Goal: Navigation & Orientation: Find specific page/section

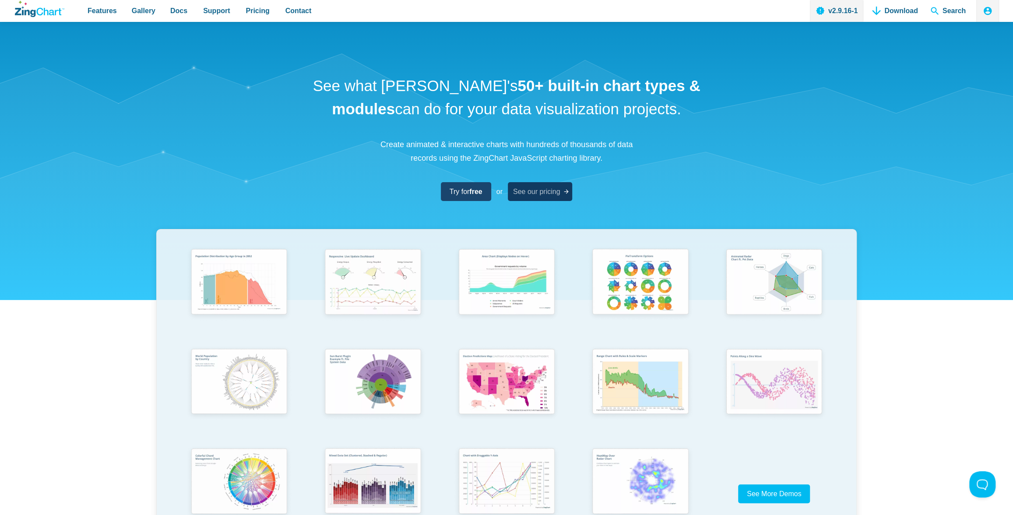
click at [542, 193] on span "See our pricing" at bounding box center [536, 192] width 47 height 12
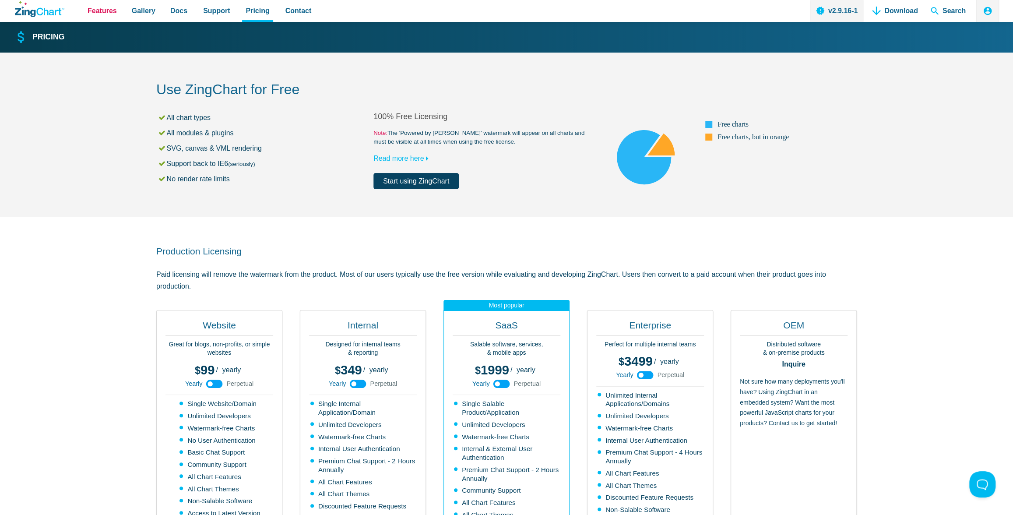
click at [82, 14] on nav "Features Gallery Browse by Chart Type Browse by Features Browse by Use Case Doc…" at bounding box center [199, 11] width 239 height 22
click at [98, 11] on span "Features" at bounding box center [102, 11] width 29 height 12
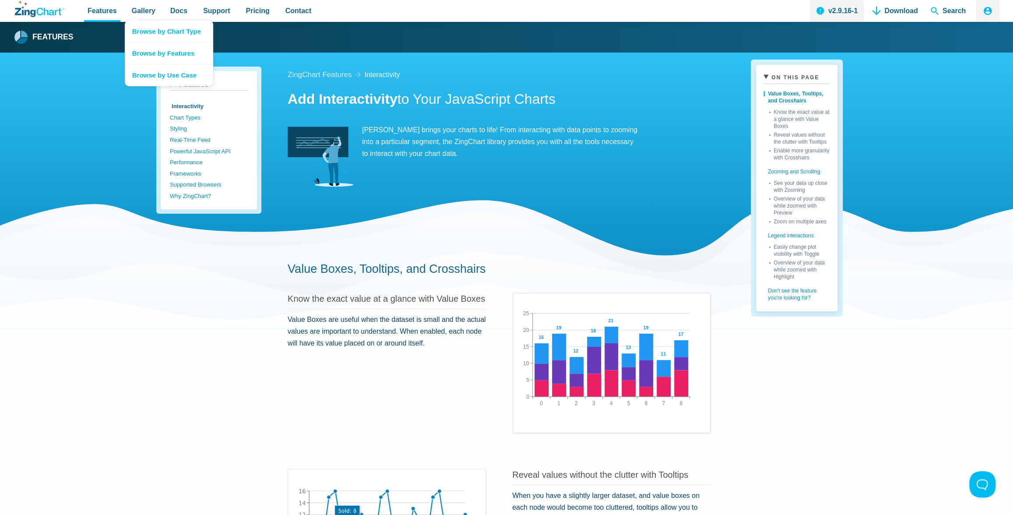
click at [134, 20] on nav "Browse by Chart Type Browse by Features Browse by Use Case" at bounding box center [169, 53] width 88 height 66
click at [137, 10] on span "Gallery" at bounding box center [144, 11] width 24 height 12
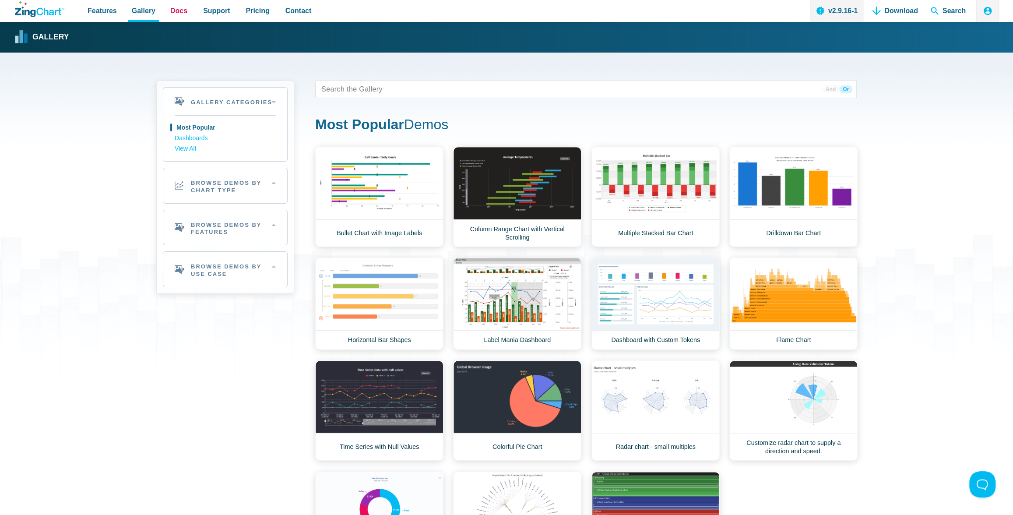
click at [171, 11] on span "Docs" at bounding box center [178, 11] width 17 height 12
